Goal: Check status: Check status

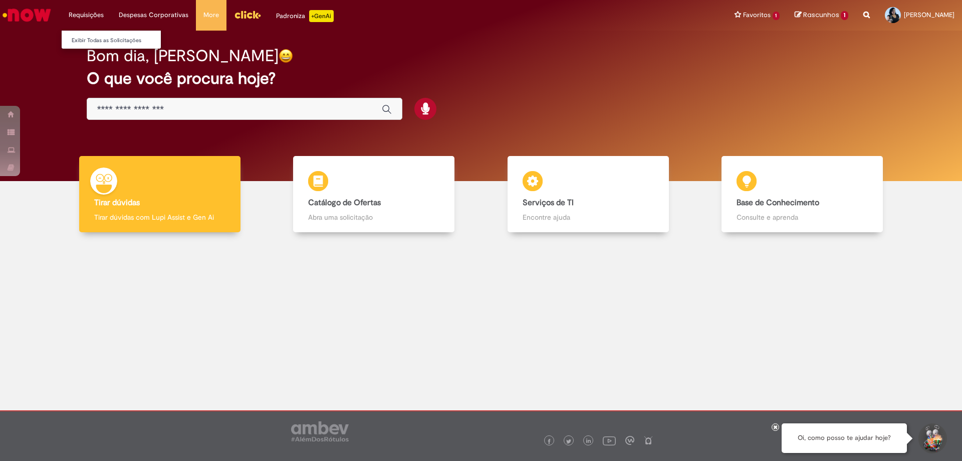
click at [102, 12] on li "Requisições Exibir Todas as Solicitações" at bounding box center [86, 15] width 50 height 30
click at [80, 21] on li "Requisições Exibir Todas as Solicitações" at bounding box center [86, 15] width 50 height 30
click at [80, 16] on li "Requisições Exibir Todas as Solicitações" at bounding box center [86, 15] width 50 height 30
click at [254, 14] on img "Menu Cabeçalho" at bounding box center [247, 14] width 27 height 15
click at [246, 298] on div at bounding box center [481, 318] width 947 height 156
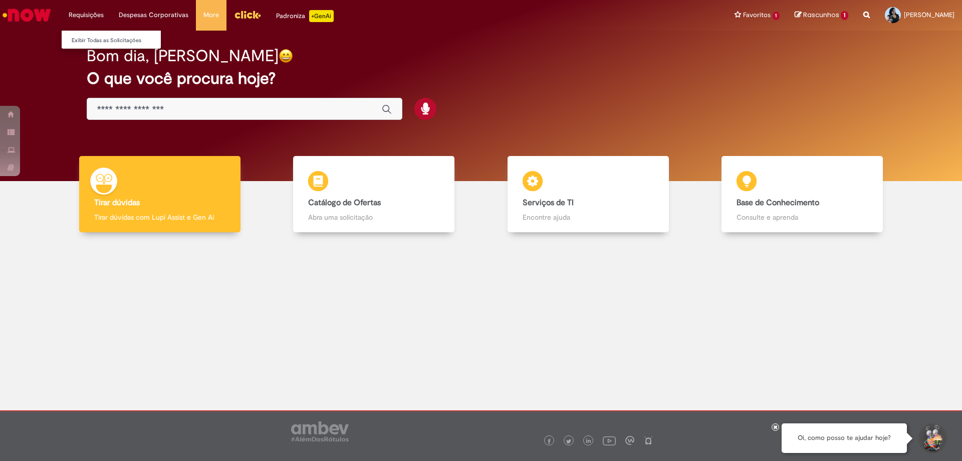
click at [90, 17] on li "Requisições Exibir Todas as Solicitações" at bounding box center [86, 15] width 50 height 30
click at [88, 36] on link "Exibir Todas as Solicitações" at bounding box center [117, 40] width 110 height 11
